Goal: Information Seeking & Learning: Learn about a topic

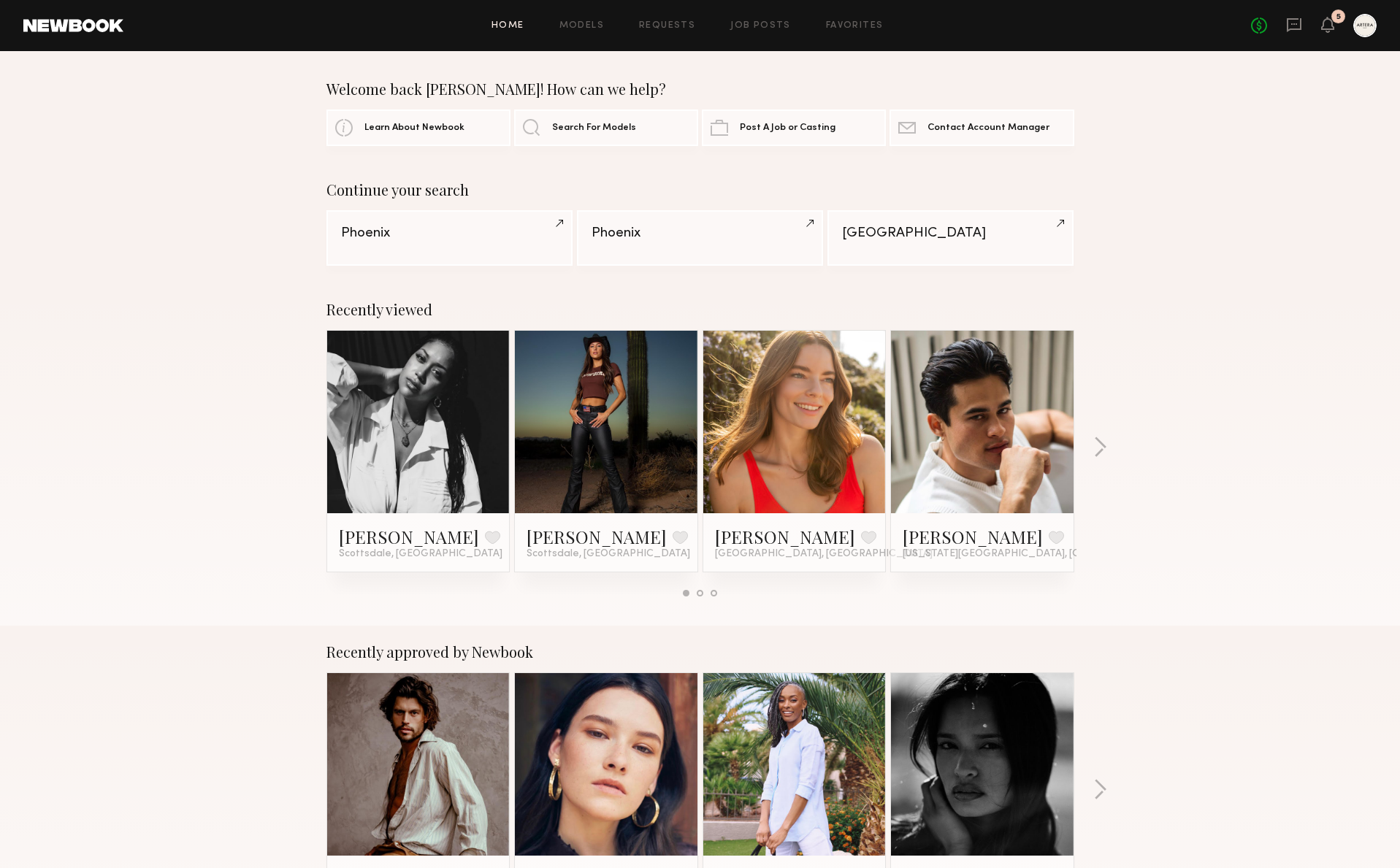
click at [1356, 28] on div at bounding box center [1364, 25] width 23 height 23
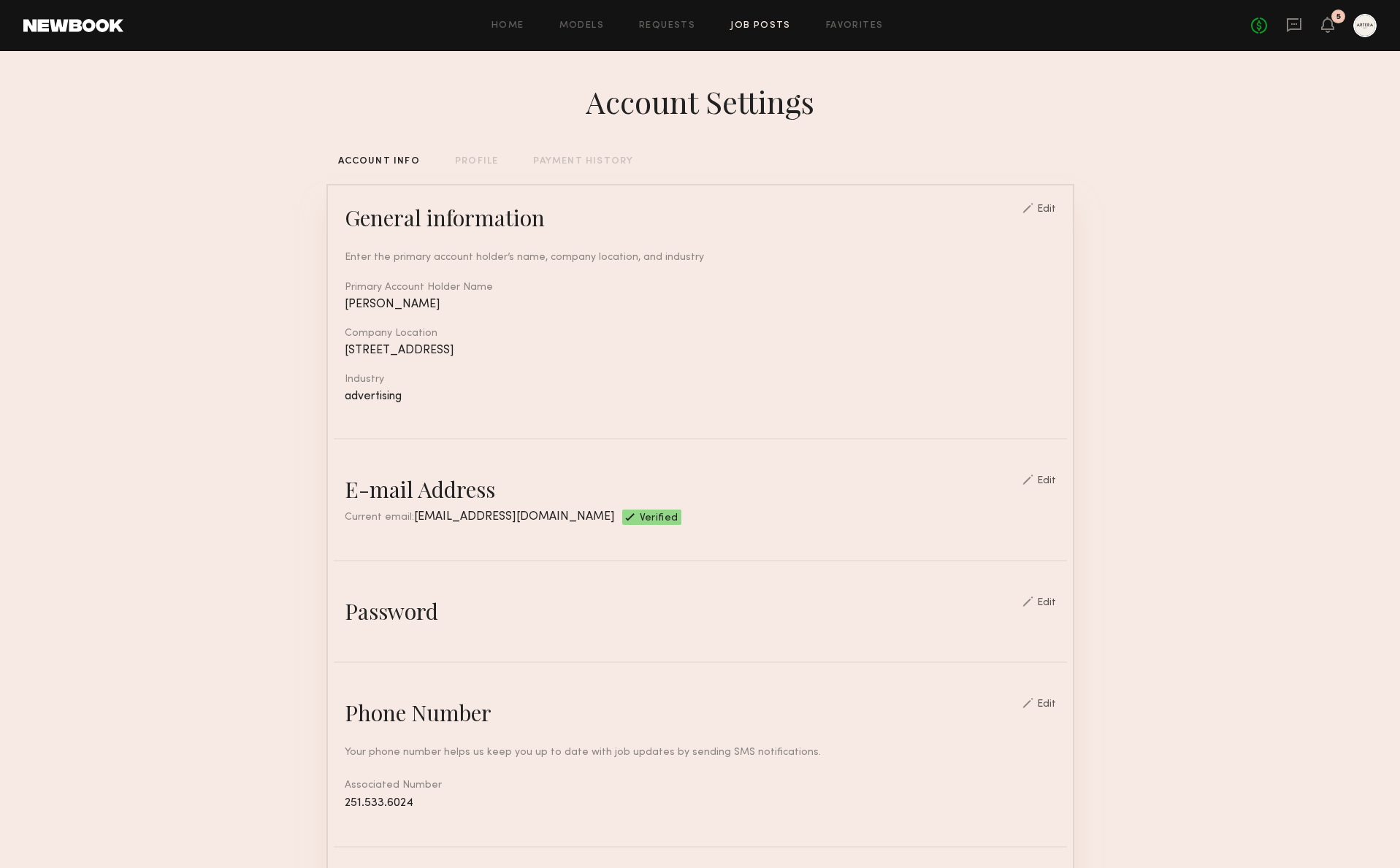
click at [759, 29] on link "Job Posts" at bounding box center [761, 26] width 61 height 9
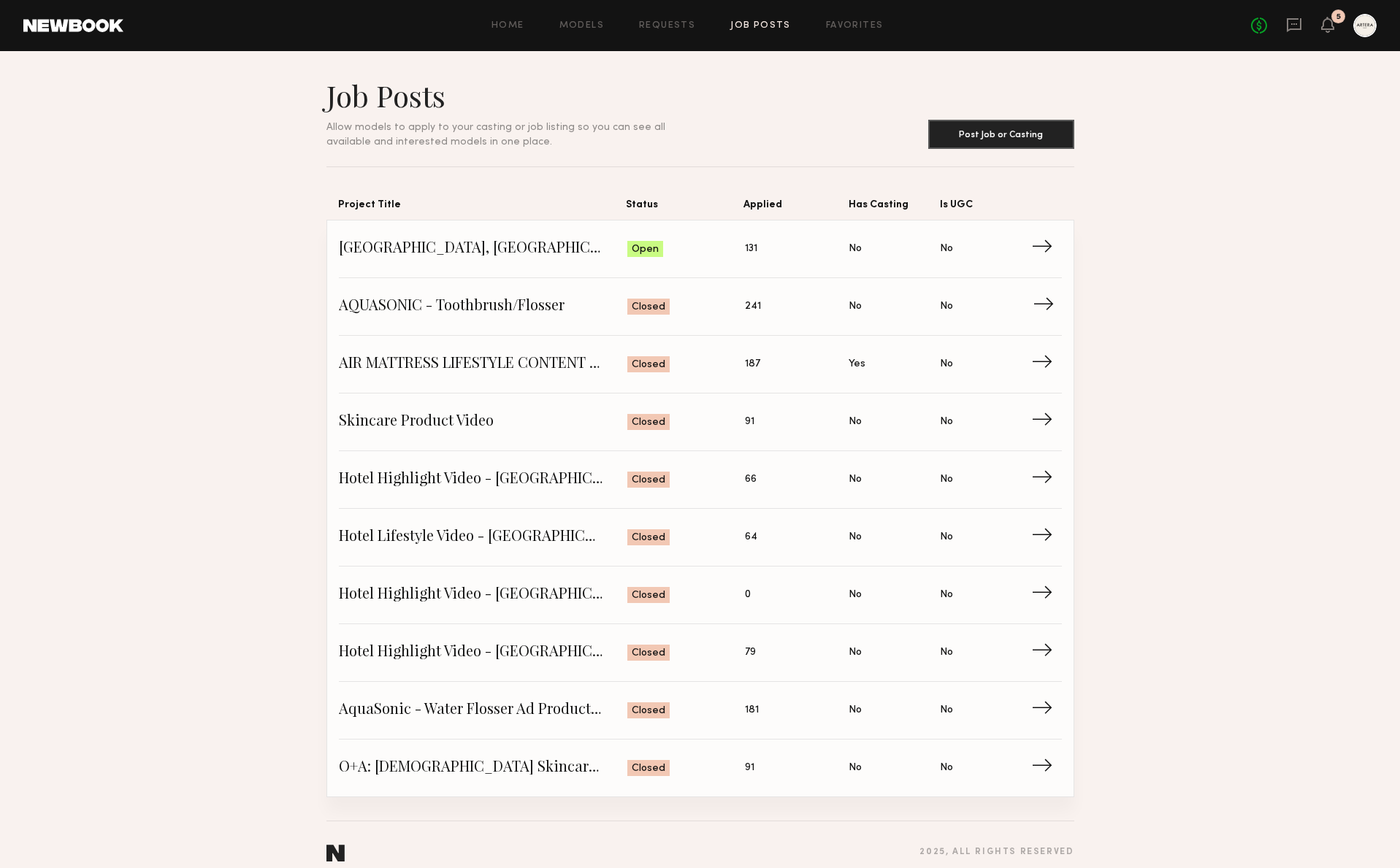
click at [506, 296] on span "AQUASONIC - Toothbrush/Flosser" at bounding box center [483, 306] width 289 height 22
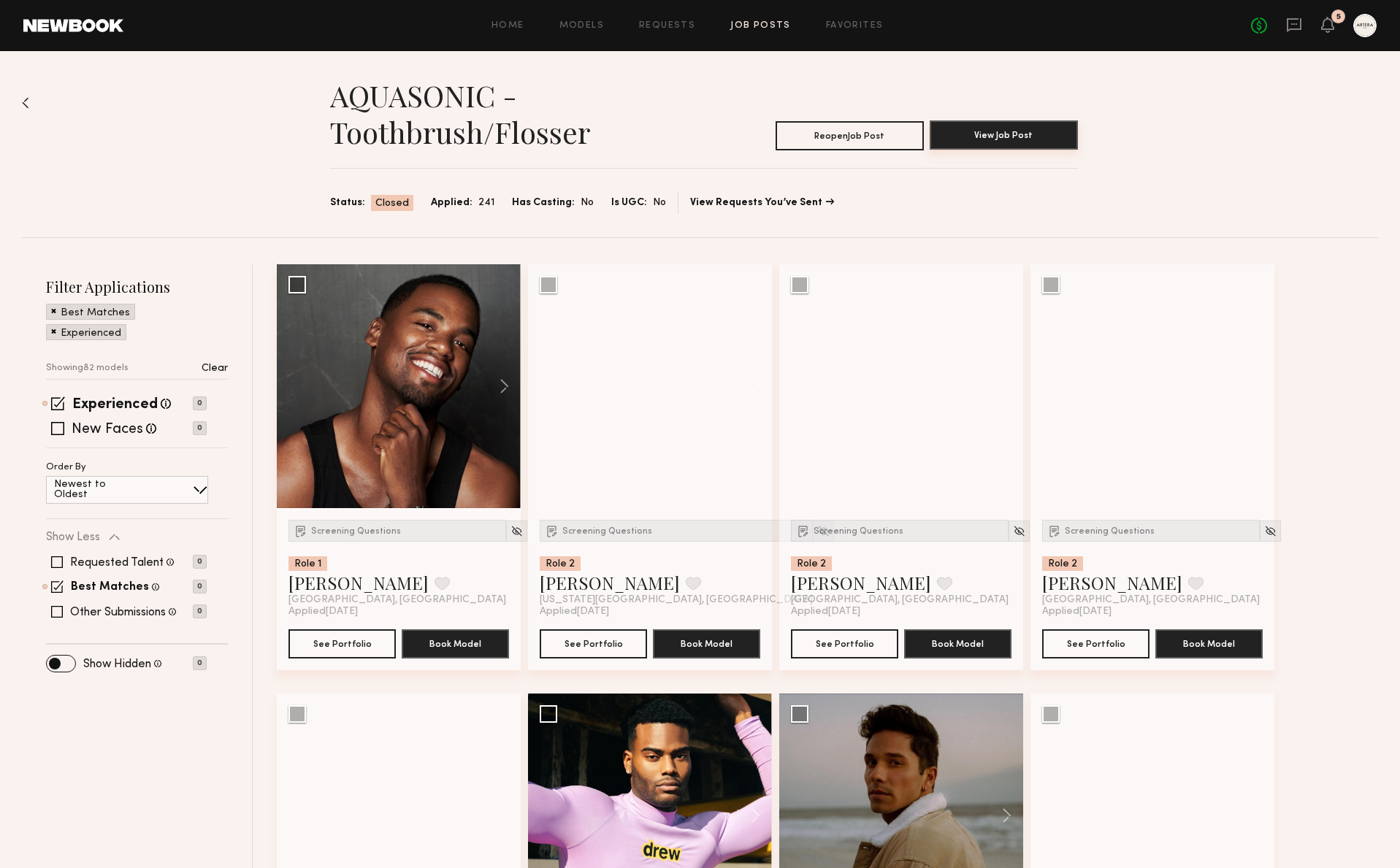
click at [981, 123] on button "View Job Post" at bounding box center [1004, 135] width 149 height 29
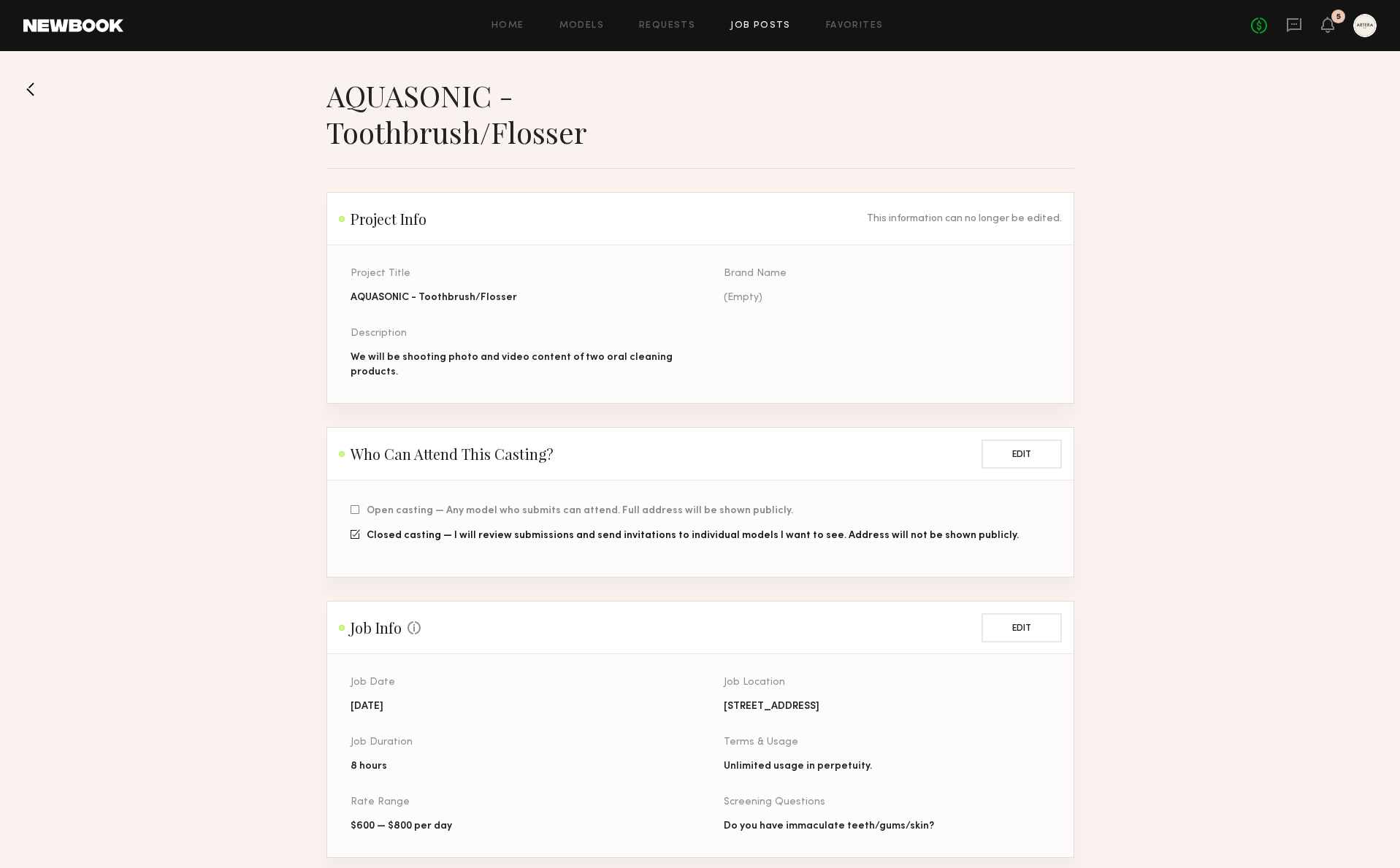
click at [745, 770] on div "Unlimited usage in perpetuity." at bounding box center [887, 766] width 327 height 15
copy div "Unlimited usage in perpetuity."
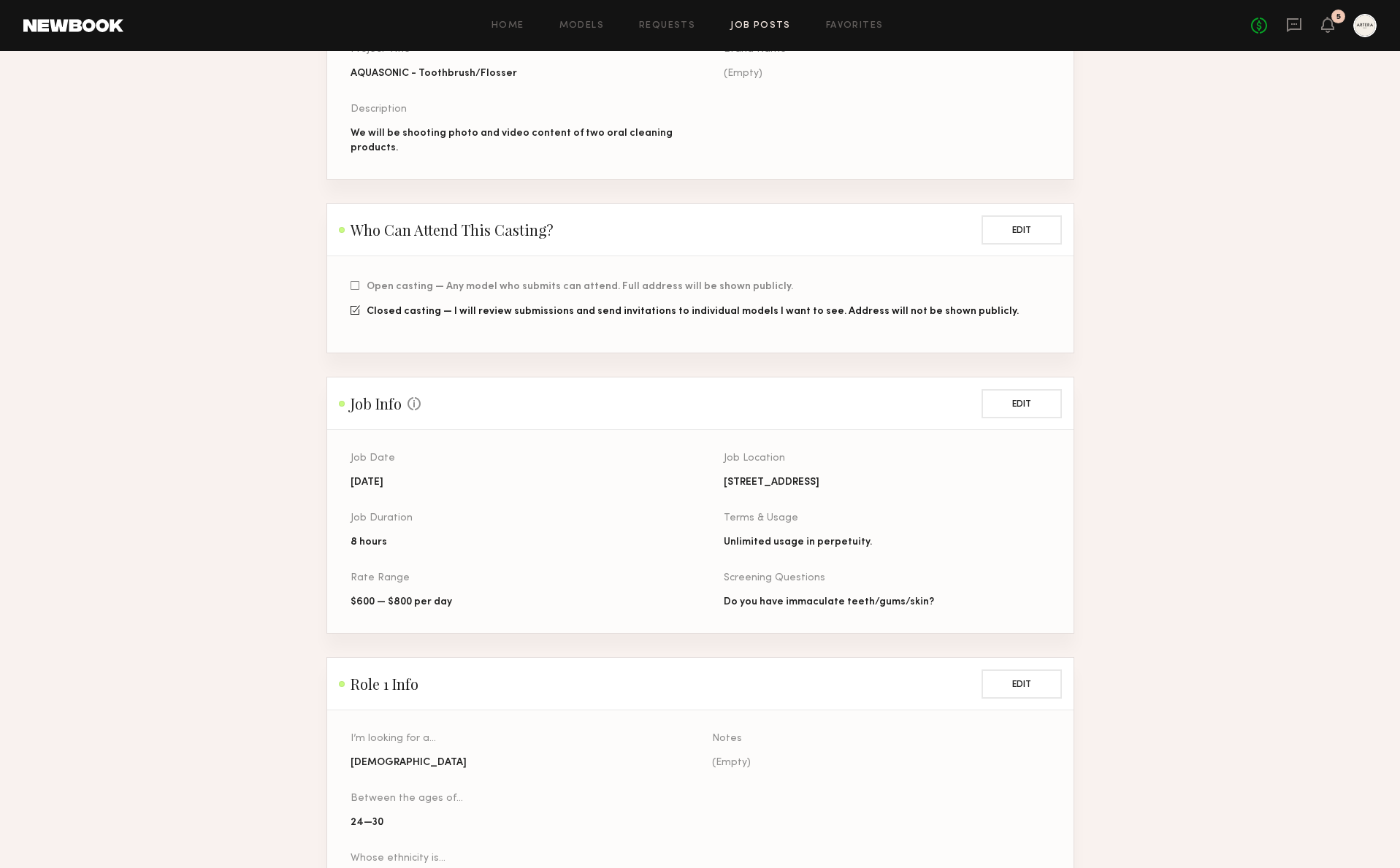
click at [820, 596] on div "Do you have immaculate teeth/gums/skin?" at bounding box center [887, 602] width 327 height 15
drag, startPoint x: 806, startPoint y: 517, endPoint x: 806, endPoint y: 670, distance: 153.0
click at [806, 594] on div "Job Location 3016 E Olympic Blvd, Los Angeles, CA 90023, USA Terms & Usage Unli…" at bounding box center [887, 543] width 327 height 180
click at [840, 575] on div "Screening Questions" at bounding box center [887, 578] width 327 height 10
drag, startPoint x: 761, startPoint y: 527, endPoint x: 761, endPoint y: 569, distance: 42.0
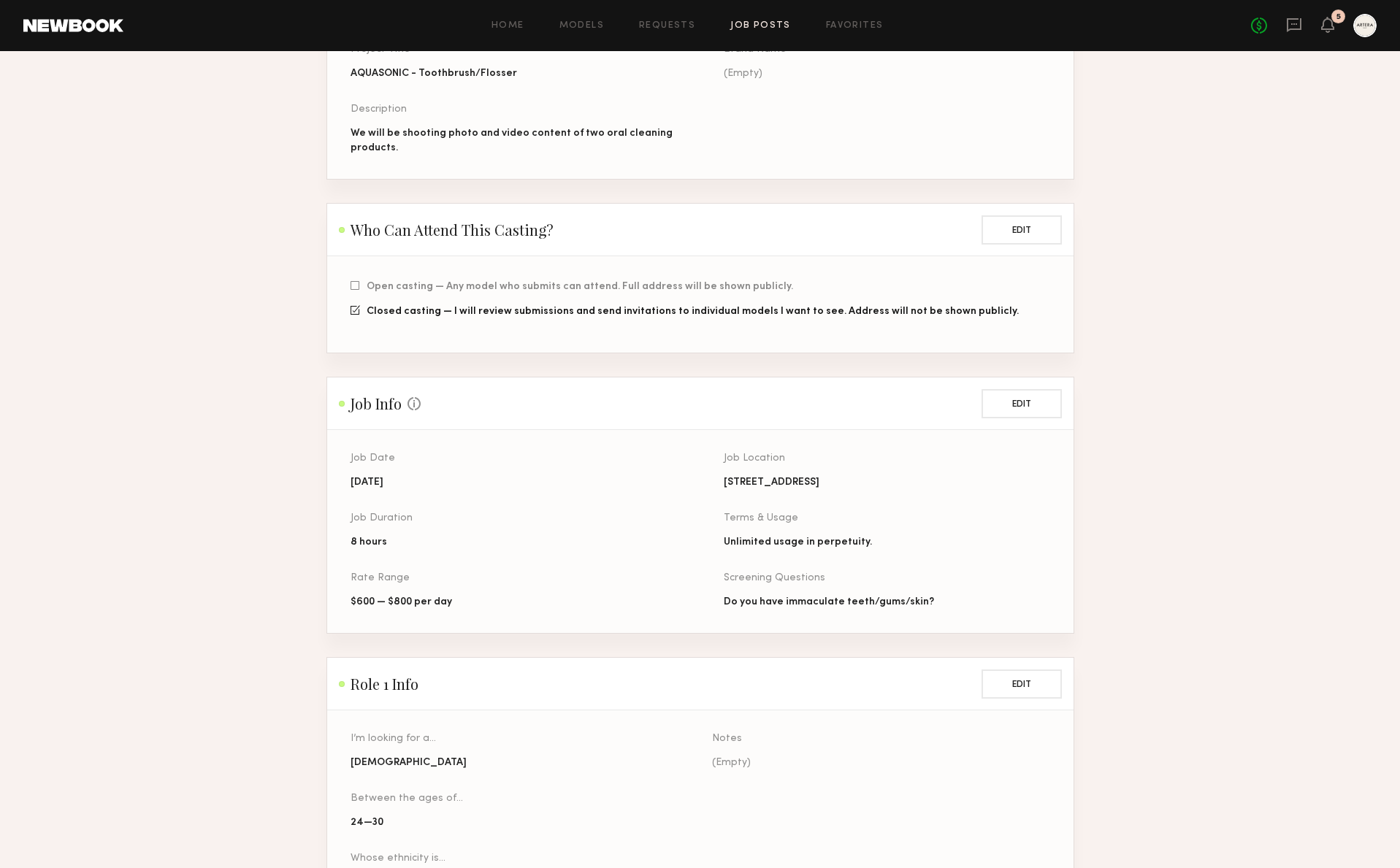
click at [761, 535] on div "Terms & Usage Unlimited usage in perpetuity." at bounding box center [887, 531] width 327 height 37
click at [761, 580] on div "Screening Questions" at bounding box center [887, 578] width 327 height 10
drag, startPoint x: 779, startPoint y: 549, endPoint x: 779, endPoint y: 562, distance: 13.0
click at [779, 562] on div "Job Location 3016 E Olympic Blvd, Los Angeles, CA 90023, USA Terms & Usage Unli…" at bounding box center [887, 543] width 327 height 180
click at [779, 586] on div "Screening Questions Do you have immaculate teeth/gums/skin?" at bounding box center [887, 592] width 327 height 37
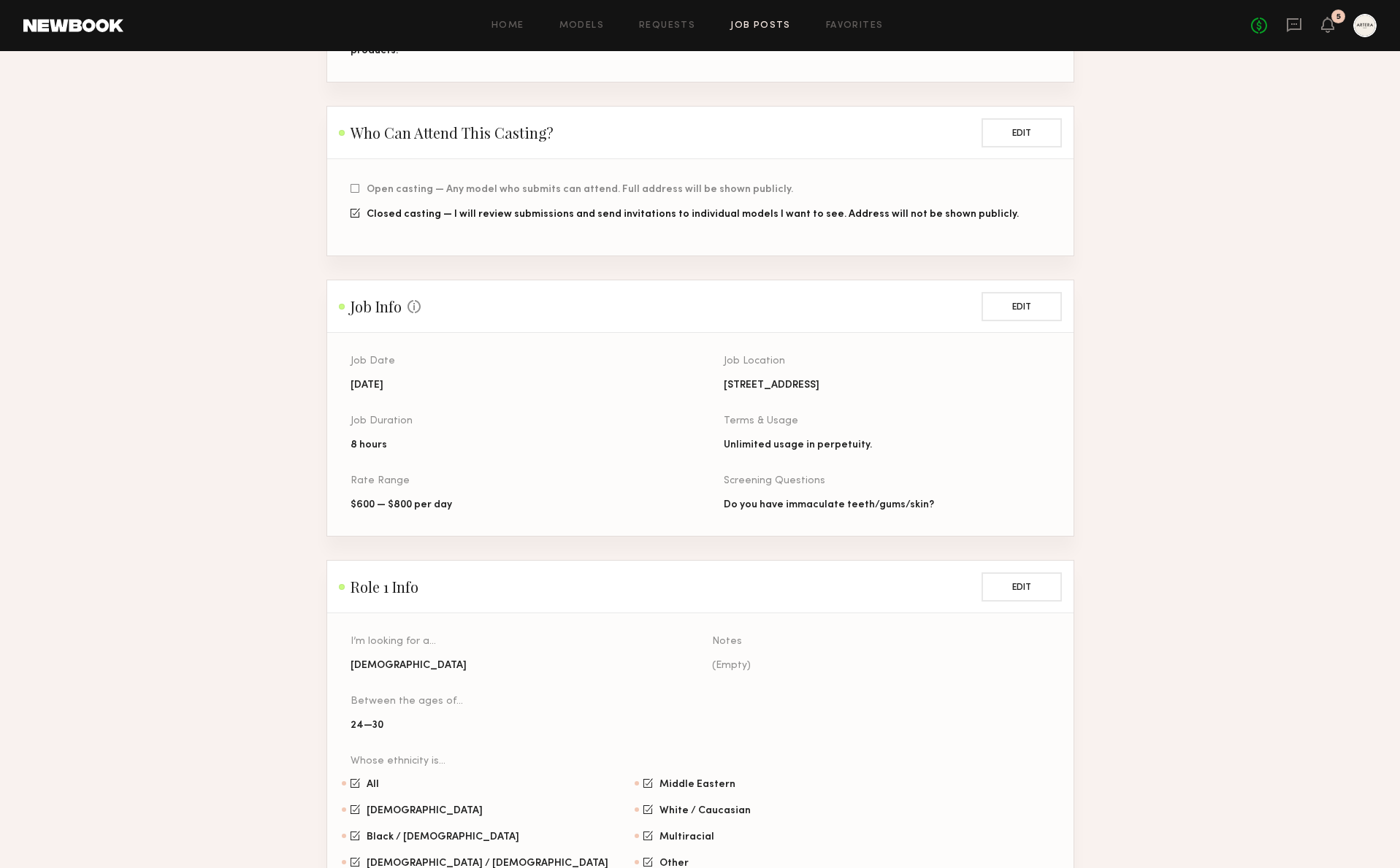
scroll to position [183, 0]
